Goal: Entertainment & Leisure: Consume media (video, audio)

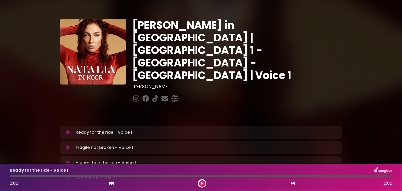
click at [69, 130] on icon at bounding box center [68, 132] width 4 height 5
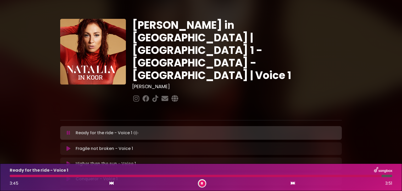
click at [10, 176] on div at bounding box center [196, 176] width 372 height 2
click at [68, 130] on icon at bounding box center [68, 132] width 3 height 5
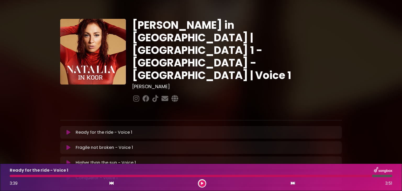
click at [12, 176] on div at bounding box center [191, 176] width 362 height 2
click at [10, 176] on div at bounding box center [191, 176] width 362 height 2
click at [11, 175] on div at bounding box center [191, 176] width 362 height 2
drag, startPoint x: 322, startPoint y: 176, endPoint x: 76, endPoint y: 181, distance: 246.0
click at [121, 185] on div "Ready for the ride - Voice 1 3:39 3:51" at bounding box center [201, 177] width 389 height 21
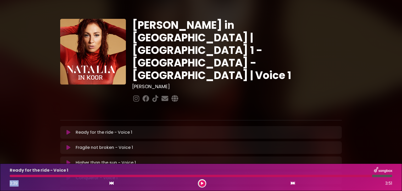
click at [9, 175] on div at bounding box center [201, 176] width 389 height 2
click at [67, 130] on icon at bounding box center [68, 132] width 4 height 5
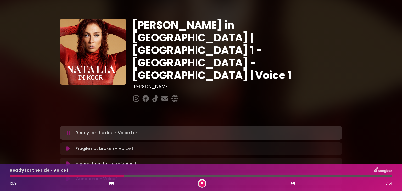
click at [11, 175] on div at bounding box center [201, 176] width 383 height 2
click at [10, 175] on div at bounding box center [201, 176] width 389 height 2
click at [69, 130] on icon at bounding box center [68, 132] width 3 height 5
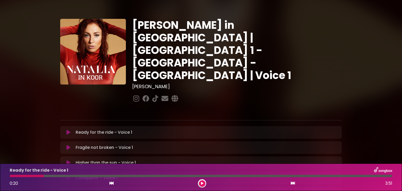
click at [68, 130] on icon at bounding box center [68, 132] width 4 height 5
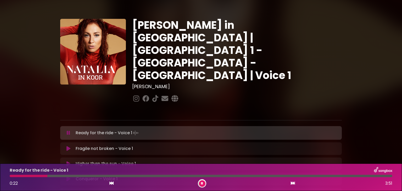
click at [10, 177] on div "Ready for the ride - Voice 1 0:22 3:51" at bounding box center [201, 177] width 389 height 21
click at [11, 175] on div at bounding box center [29, 176] width 38 height 2
click at [11, 175] on div at bounding box center [11, 176] width 2 height 2
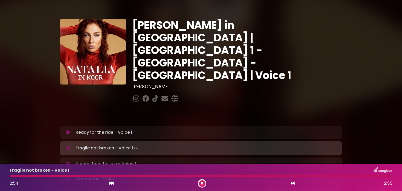
click at [68, 145] on icon at bounding box center [68, 147] width 3 height 5
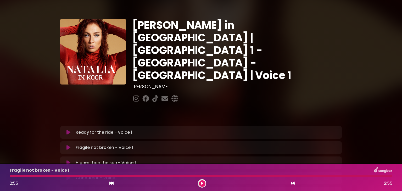
click at [69, 145] on icon at bounding box center [68, 147] width 4 height 5
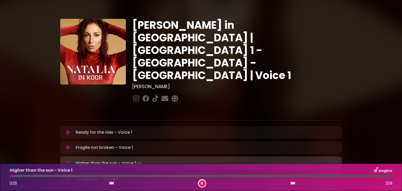
click at [68, 144] on div "Fragile not broken - Voice 1 Loading Track..." at bounding box center [200, 147] width 275 height 6
click at [68, 145] on icon at bounding box center [68, 147] width 4 height 5
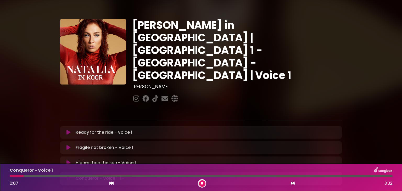
click at [67, 160] on icon at bounding box center [68, 162] width 4 height 5
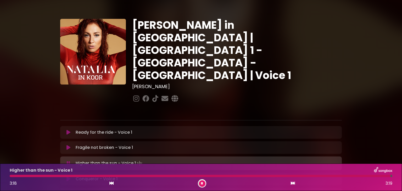
click at [68, 161] on icon at bounding box center [68, 163] width 3 height 5
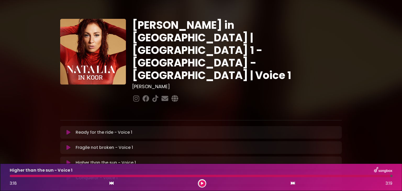
click at [68, 160] on icon at bounding box center [68, 162] width 4 height 5
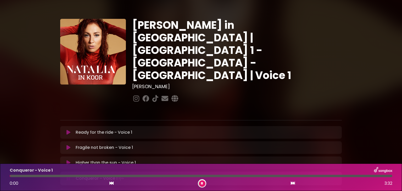
click at [68, 160] on icon at bounding box center [68, 162] width 4 height 5
click at [67, 130] on icon at bounding box center [68, 132] width 4 height 5
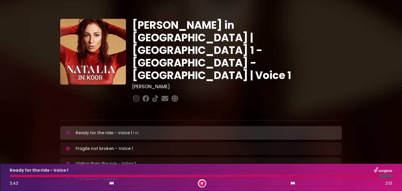
click at [68, 146] on icon at bounding box center [68, 148] width 4 height 5
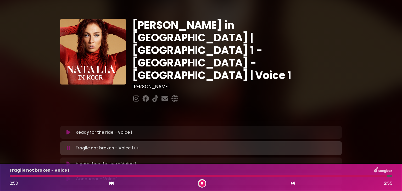
click at [68, 161] on icon at bounding box center [68, 163] width 4 height 5
